Goal: Task Accomplishment & Management: Use online tool/utility

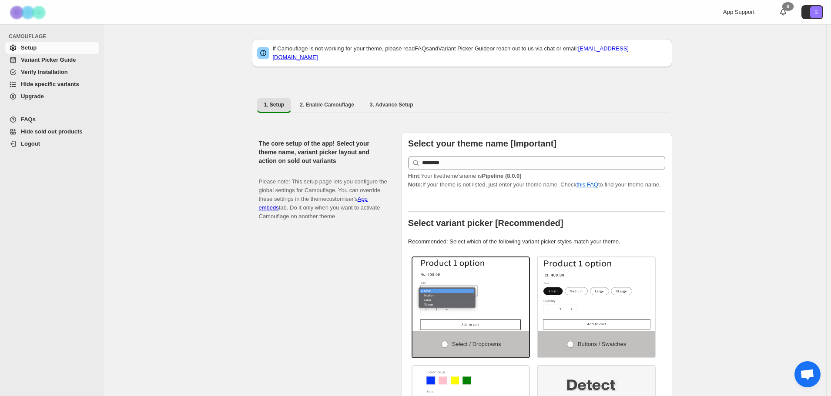
drag, startPoint x: 50, startPoint y: 83, endPoint x: 51, endPoint y: 89, distance: 6.2
click at [50, 83] on span "Hide specific variants" at bounding box center [50, 84] width 58 height 7
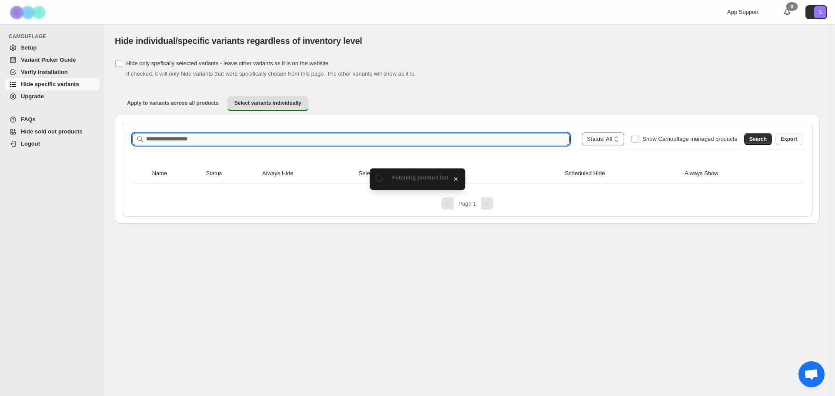
click at [191, 140] on input "Search product name" at bounding box center [358, 139] width 424 height 12
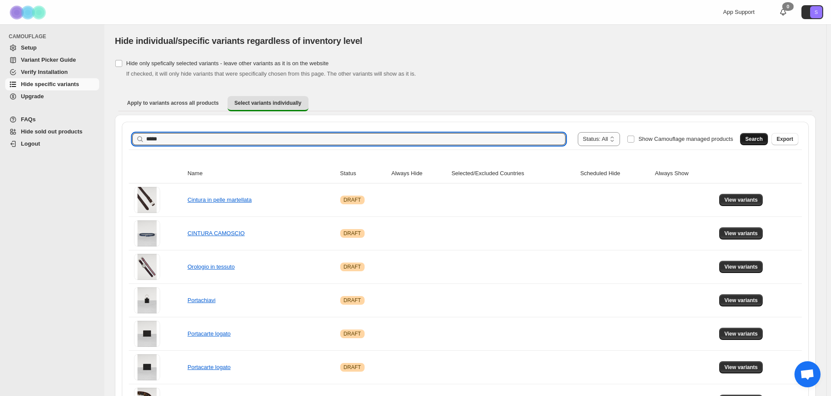
click at [759, 144] on button "Search" at bounding box center [754, 139] width 28 height 12
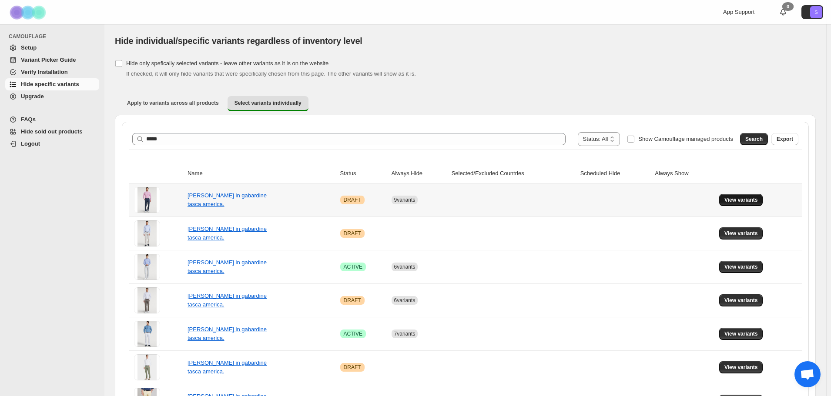
click at [757, 196] on button "View variants" at bounding box center [741, 200] width 44 height 12
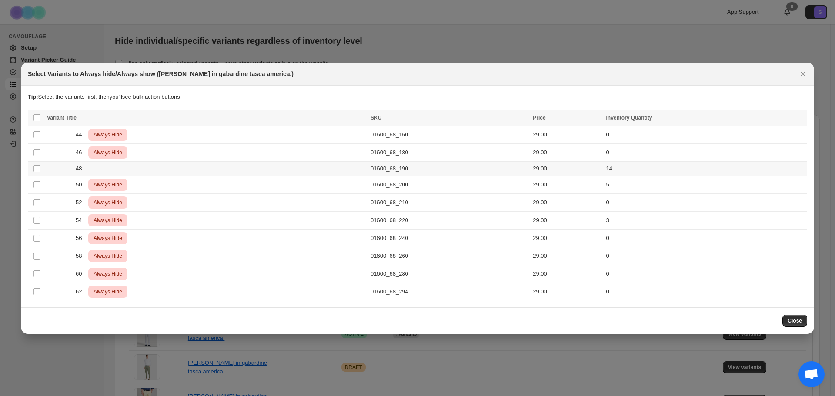
click at [33, 169] on td "Select product variant" at bounding box center [36, 168] width 17 height 14
click at [803, 73] on icon "Close" at bounding box center [802, 74] width 9 height 9
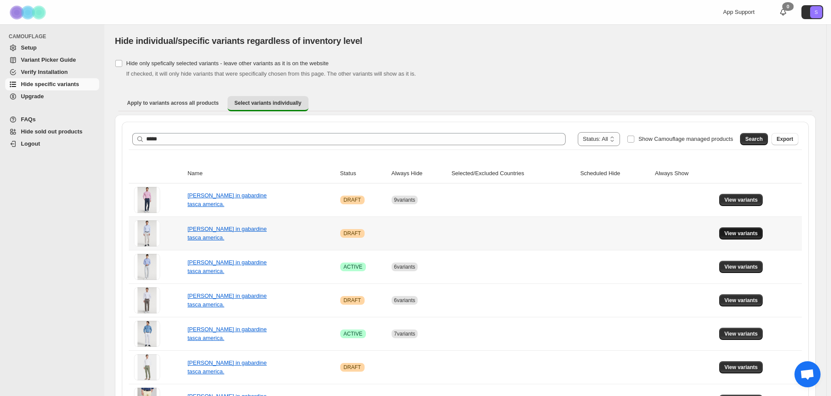
click at [748, 236] on span "View variants" at bounding box center [740, 233] width 33 height 7
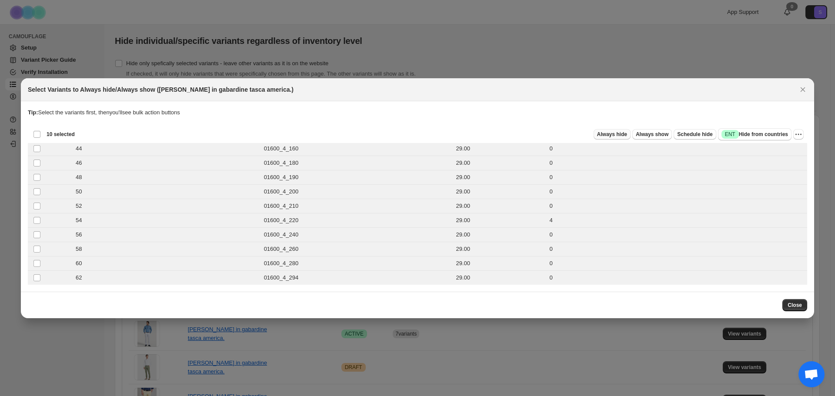
click at [627, 137] on span "Always hide" at bounding box center [612, 134] width 30 height 7
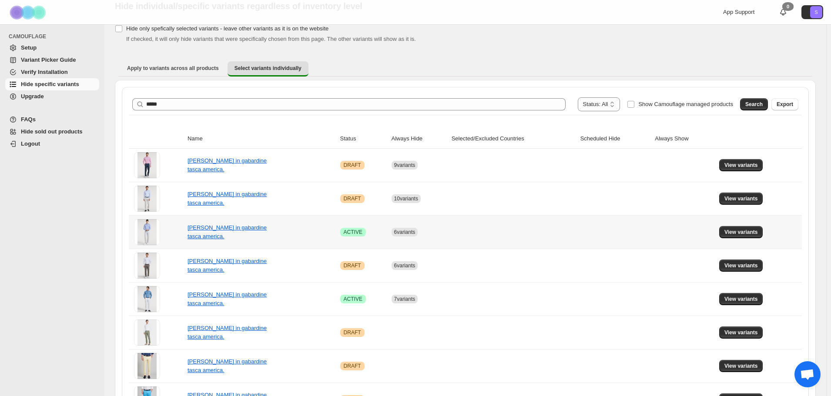
scroll to position [87, 0]
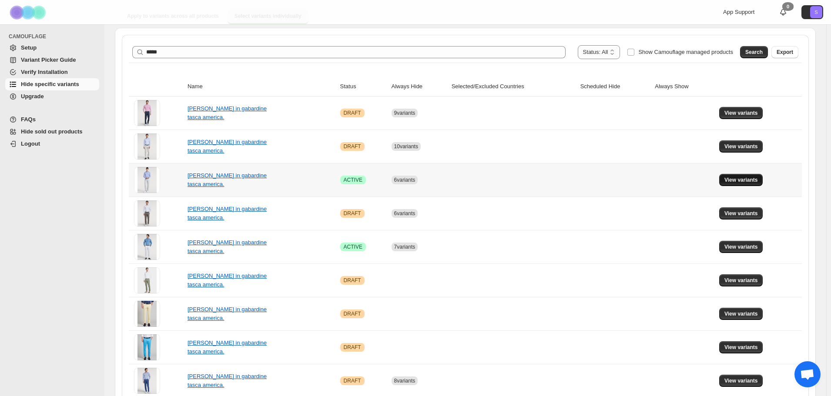
click at [742, 183] on span "View variants" at bounding box center [740, 180] width 33 height 7
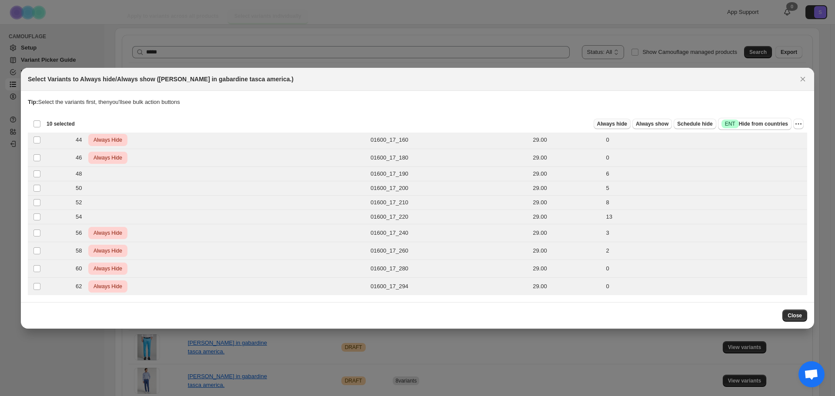
click at [606, 123] on span "Always hide" at bounding box center [612, 123] width 30 height 7
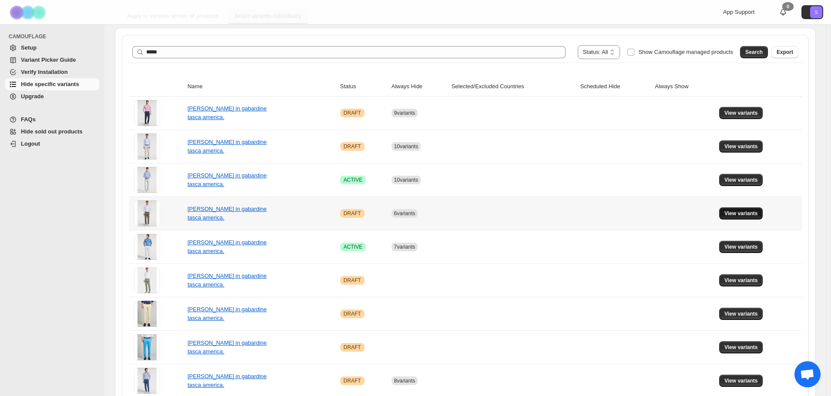
click at [732, 217] on button "View variants" at bounding box center [741, 213] width 44 height 12
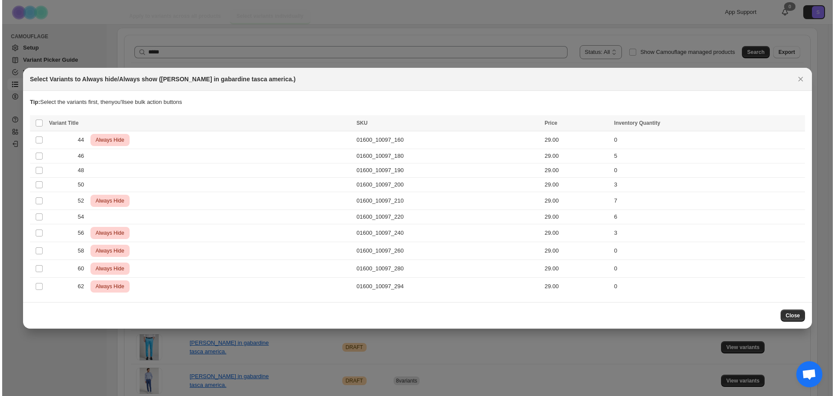
scroll to position [0, 0]
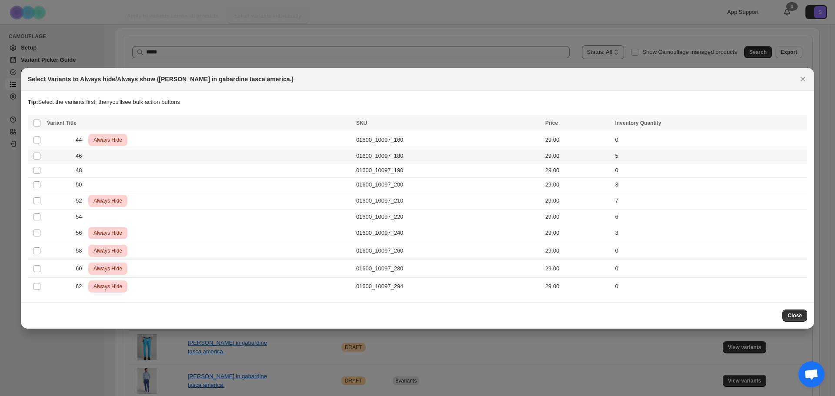
click at [35, 160] on td "Select product variant" at bounding box center [36, 156] width 17 height 14
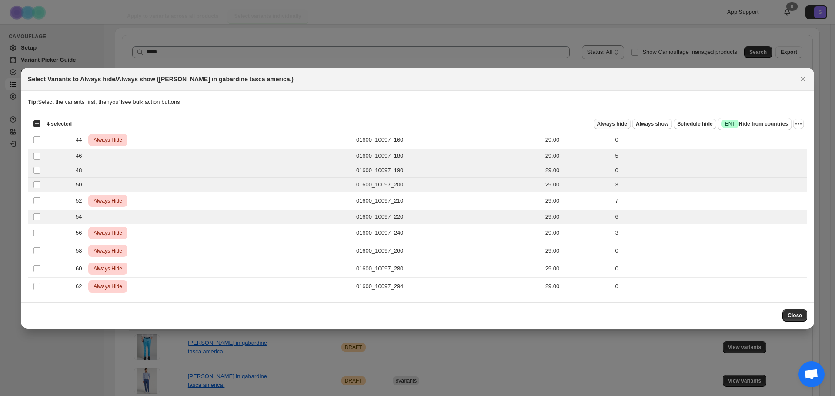
click at [612, 127] on span "Always hide" at bounding box center [612, 123] width 30 height 7
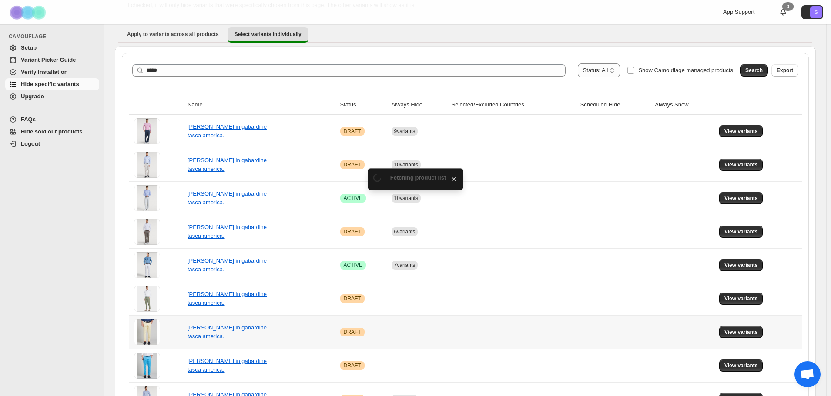
scroll to position [87, 0]
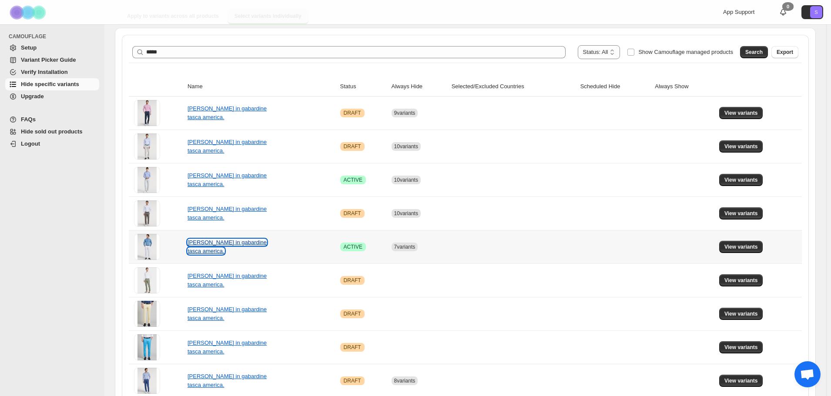
click at [226, 246] on link "Pantalone in gabardine tasca america." at bounding box center [226, 246] width 79 height 15
click at [732, 244] on span "View variants" at bounding box center [740, 247] width 33 height 7
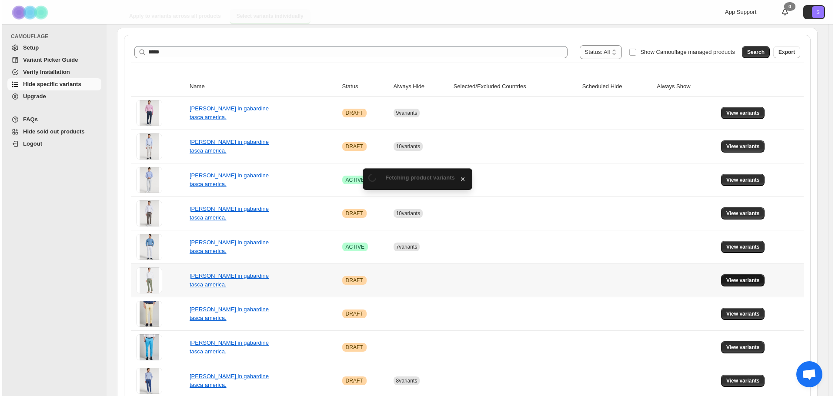
scroll to position [0, 0]
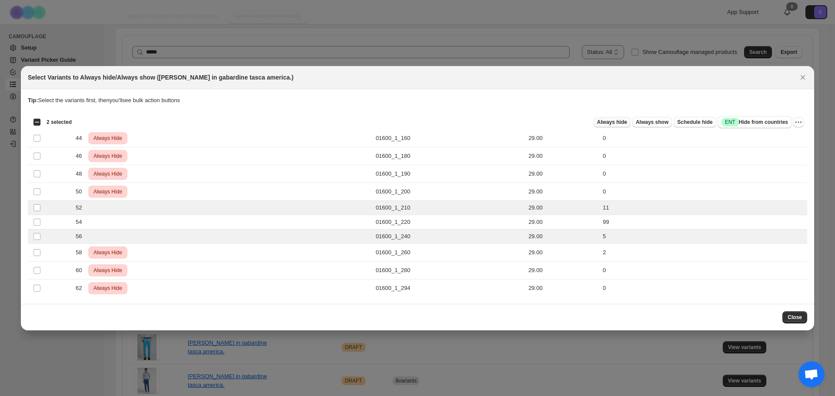
click at [624, 123] on span "Always hide" at bounding box center [612, 122] width 30 height 7
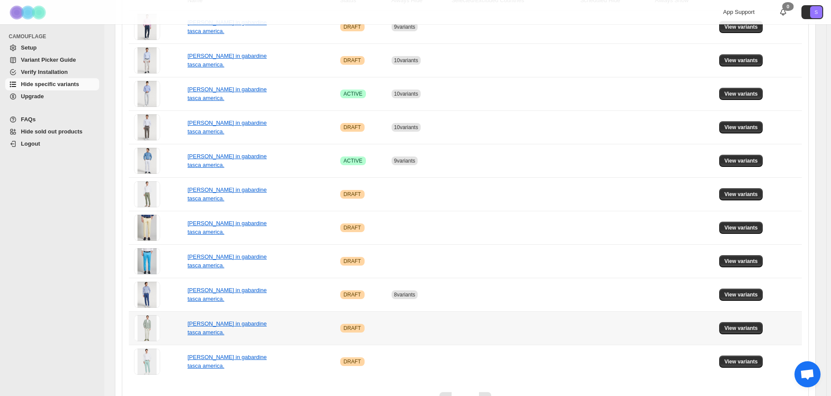
scroll to position [174, 0]
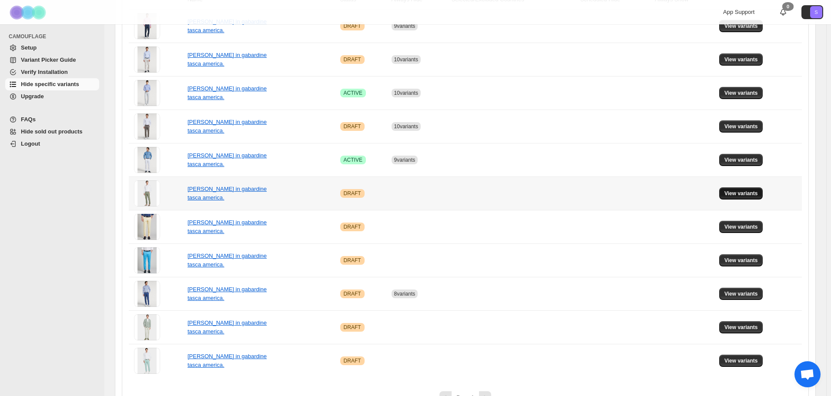
click at [748, 194] on span "View variants" at bounding box center [740, 193] width 33 height 7
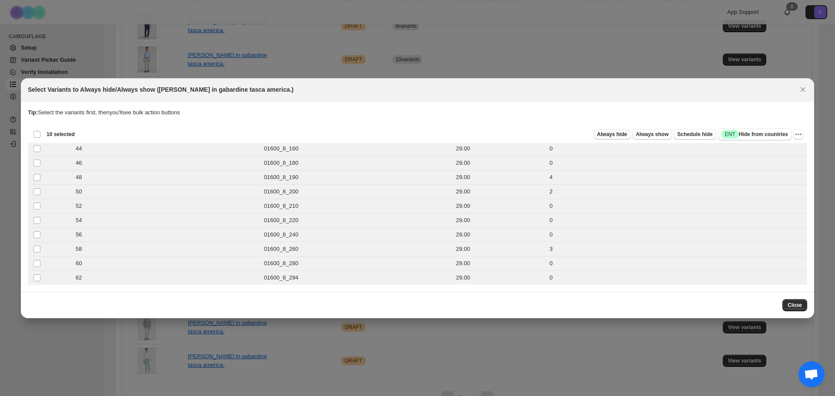
click at [621, 137] on span "Always hide" at bounding box center [612, 134] width 30 height 7
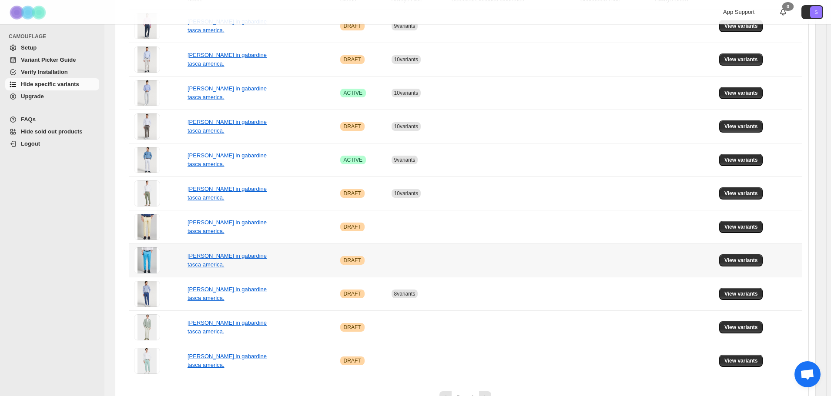
scroll to position [195, 0]
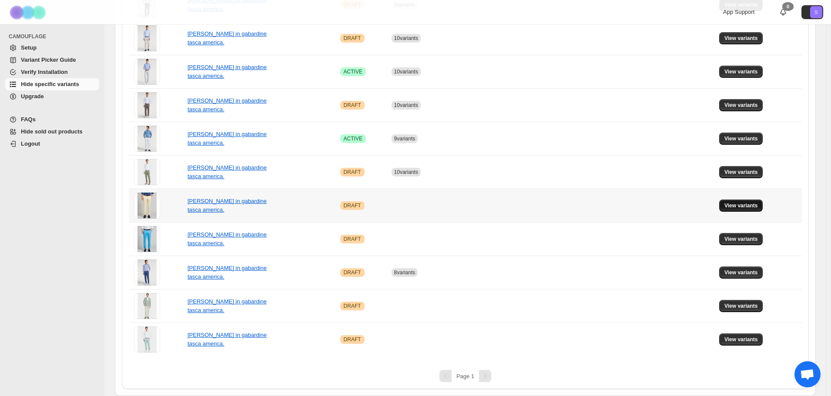
click at [736, 206] on span "View variants" at bounding box center [740, 205] width 33 height 7
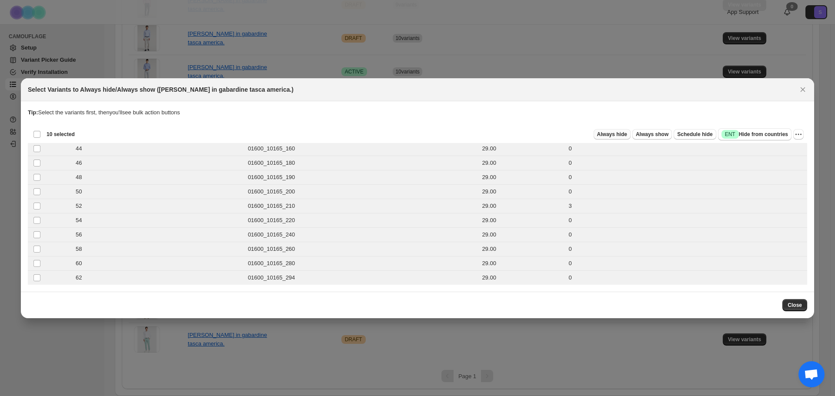
click at [612, 130] on button "Always hide" at bounding box center [612, 134] width 37 height 10
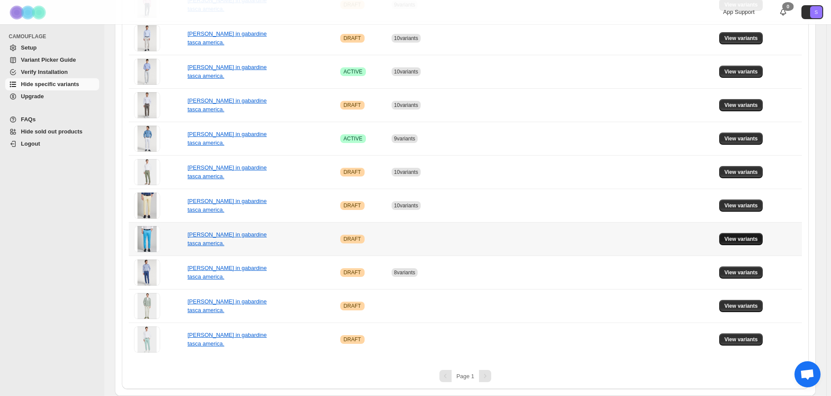
click at [759, 243] on button "View variants" at bounding box center [741, 239] width 44 height 12
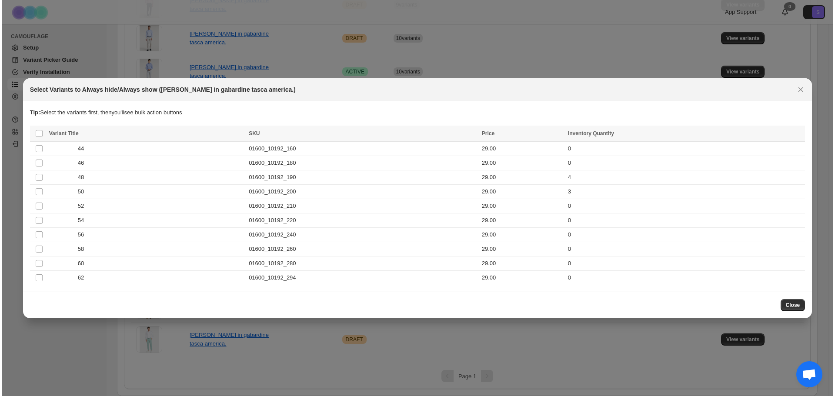
scroll to position [0, 0]
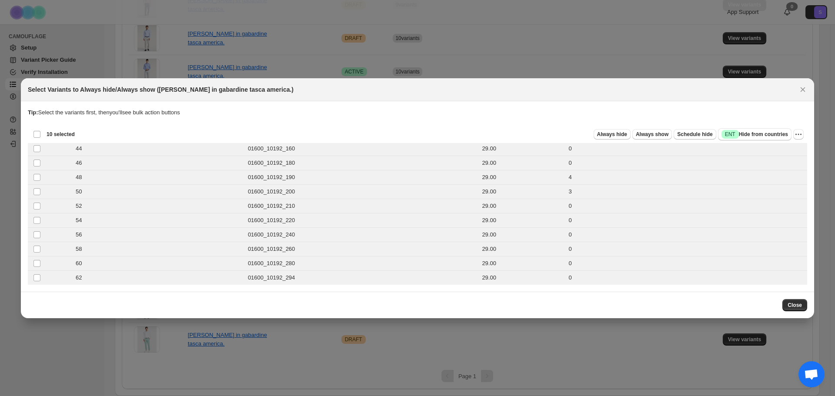
click at [625, 140] on div "Always hide Always show Schedule hide Success ENT Hide from countries" at bounding box center [437, 134] width 710 height 12
click at [624, 136] on span "Always hide" at bounding box center [612, 134] width 30 height 7
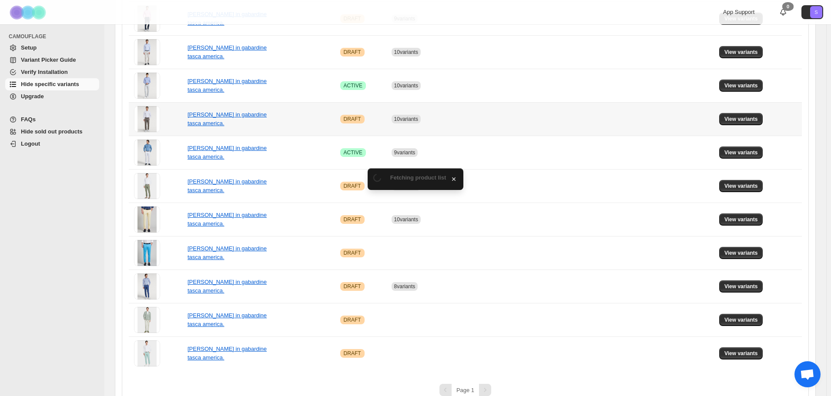
scroll to position [195, 0]
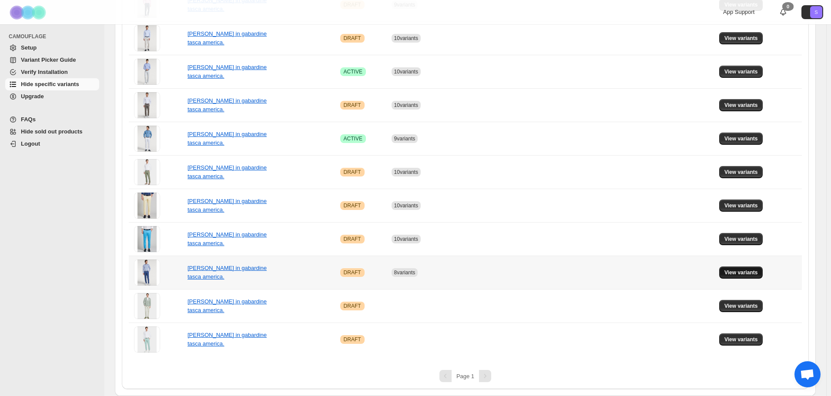
click at [747, 273] on span "View variants" at bounding box center [740, 272] width 33 height 7
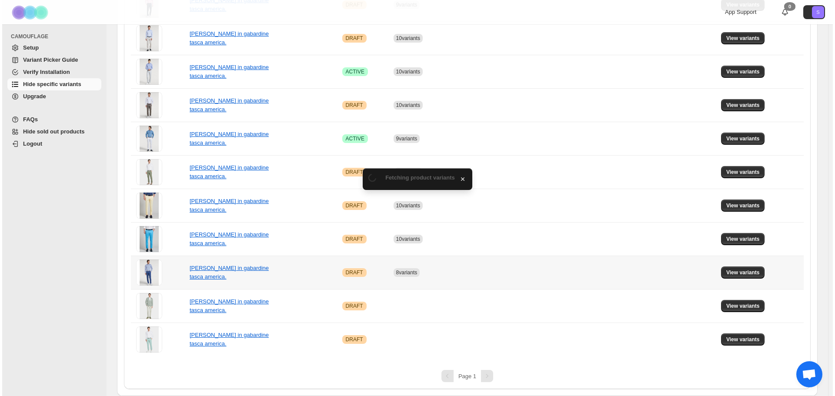
scroll to position [0, 0]
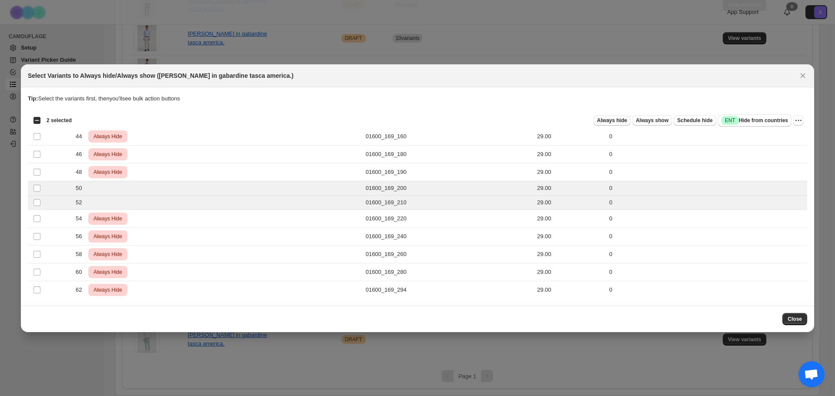
click at [611, 121] on span "Always hide" at bounding box center [612, 120] width 30 height 7
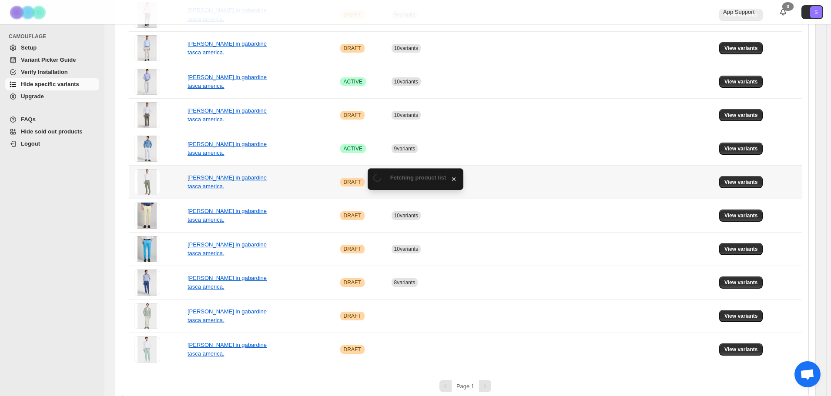
scroll to position [195, 0]
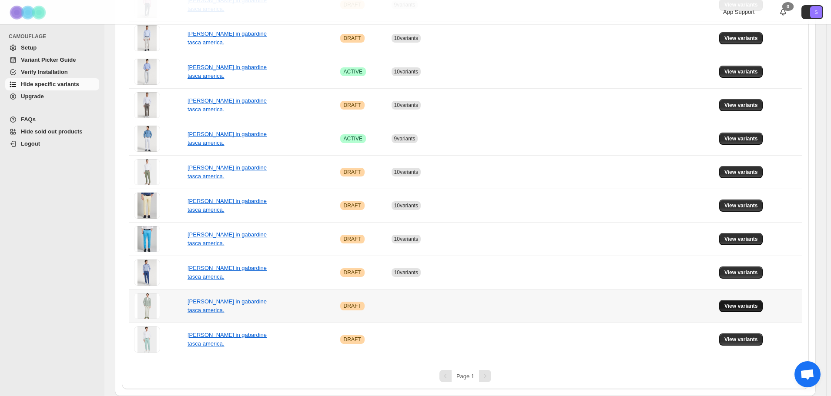
click at [752, 311] on button "View variants" at bounding box center [741, 306] width 44 height 12
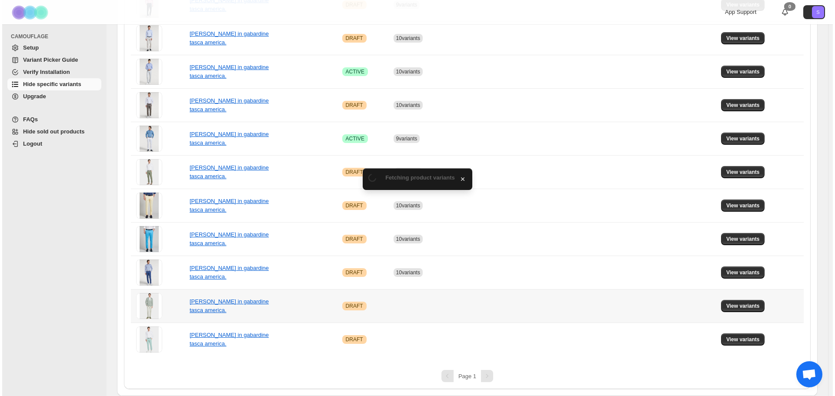
scroll to position [0, 0]
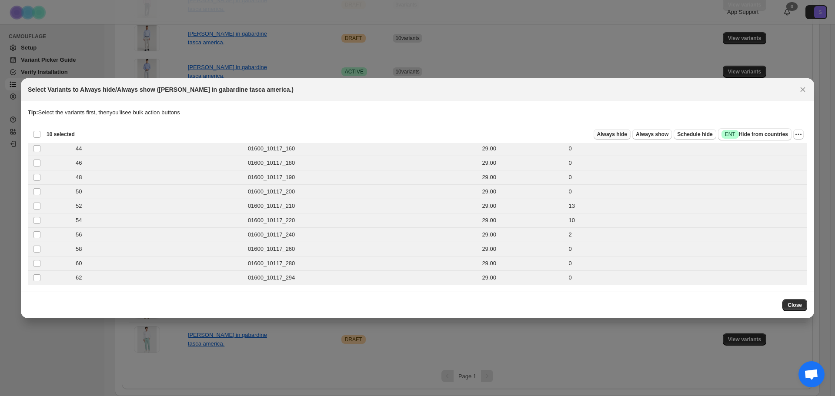
click at [627, 134] on span "Always hide" at bounding box center [612, 134] width 30 height 7
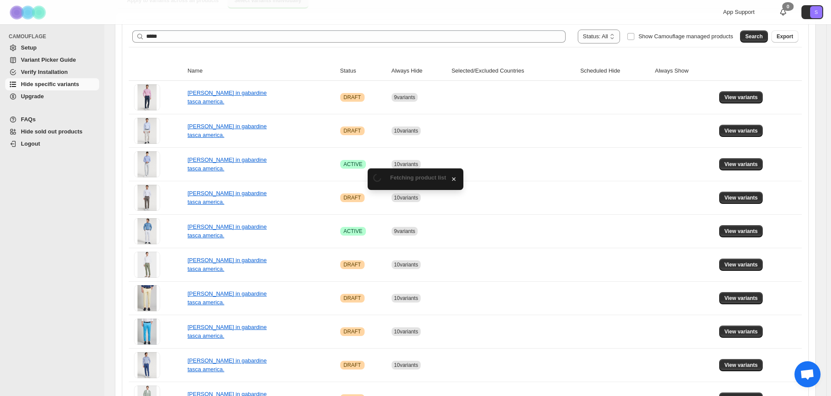
scroll to position [195, 0]
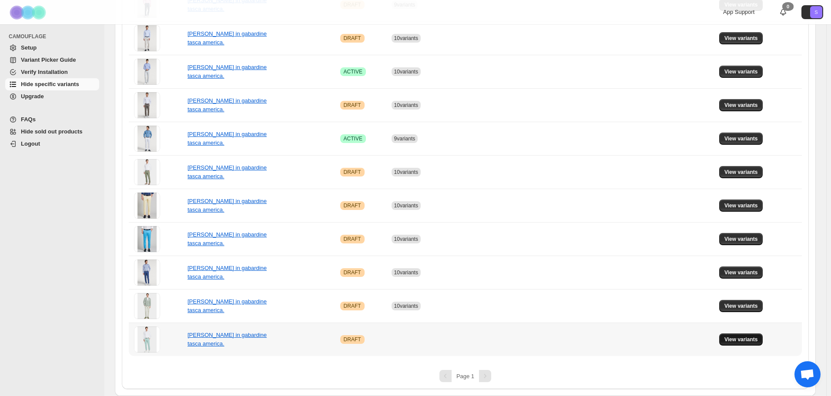
click at [755, 342] on span "View variants" at bounding box center [740, 339] width 33 height 7
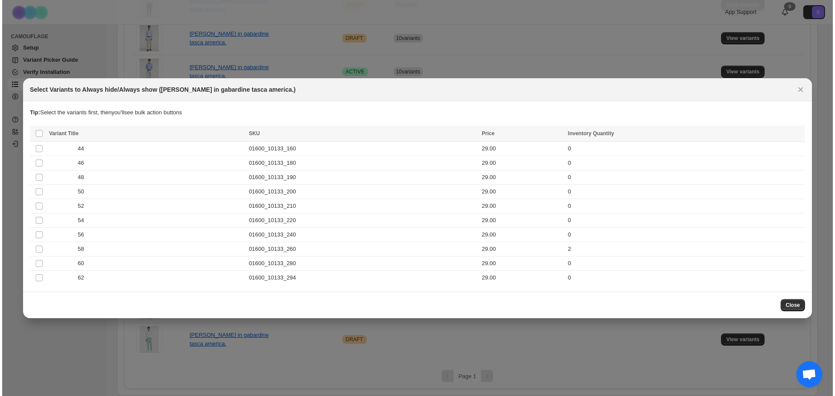
scroll to position [0, 0]
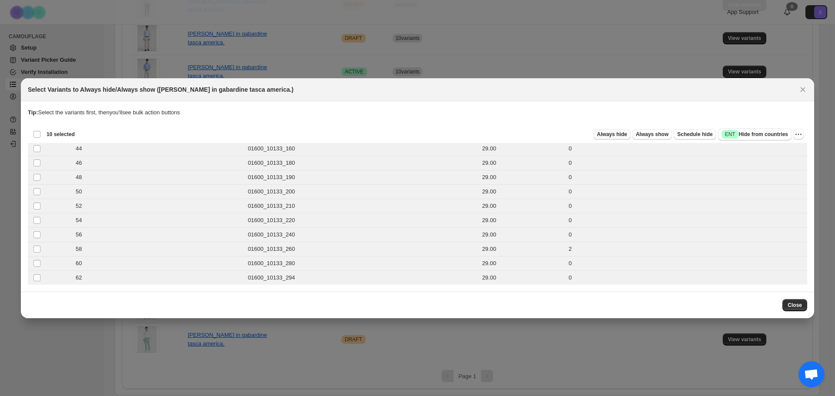
click at [631, 139] on button "Always hide" at bounding box center [612, 134] width 37 height 10
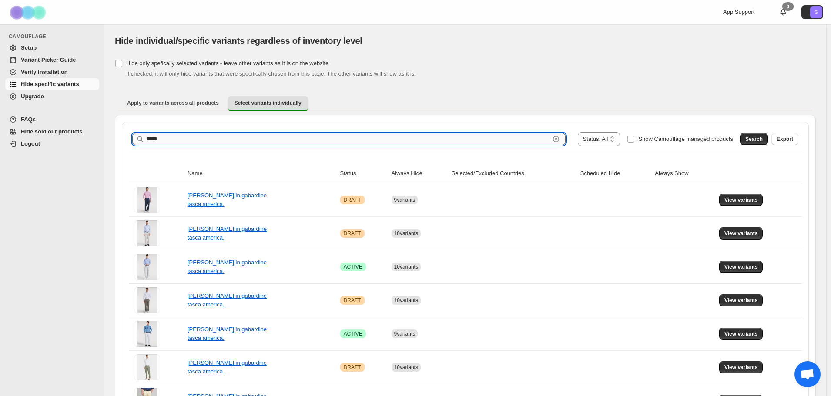
click at [265, 139] on input "*****" at bounding box center [348, 139] width 404 height 12
type input "*****"
click at [762, 140] on span "Search" at bounding box center [753, 139] width 17 height 7
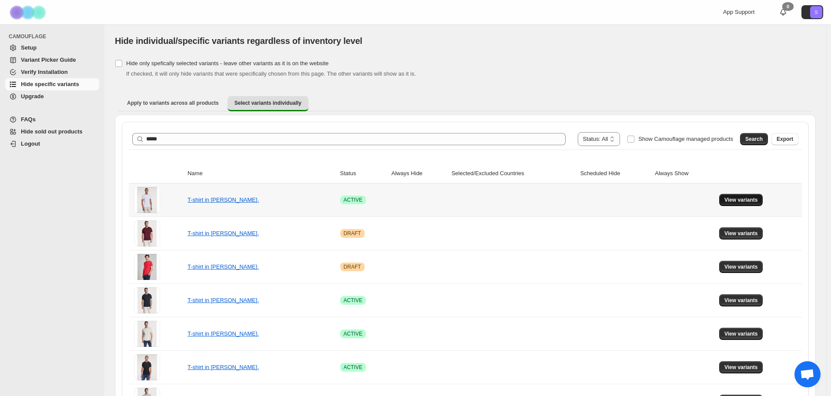
click at [753, 201] on span "View variants" at bounding box center [740, 200] width 33 height 7
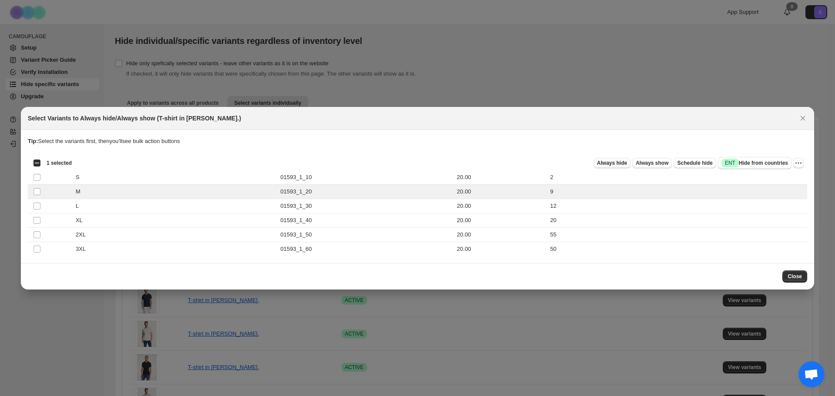
click at [624, 164] on span "Always hide" at bounding box center [612, 163] width 30 height 7
